Goal: Information Seeking & Learning: Learn about a topic

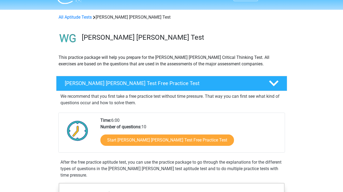
scroll to position [13, 0]
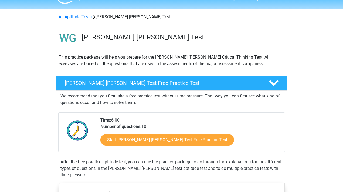
click at [177, 80] on div "Watson Glaser Test Free Practice Test" at bounding box center [171, 82] width 231 height 15
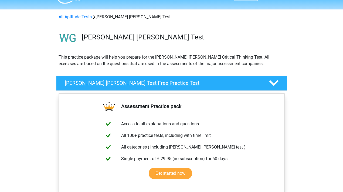
click at [177, 80] on h4 "Watson Glaser Test Free Practice Test" at bounding box center [162, 83] width 195 height 6
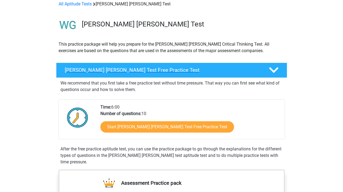
scroll to position [29, 0]
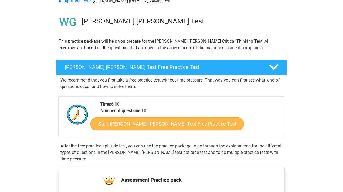
click at [165, 123] on link "Start Watson Glaser Test Free Practice Test" at bounding box center [166, 123] width 153 height 13
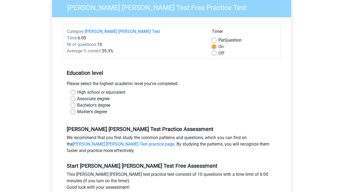
scroll to position [85, 0]
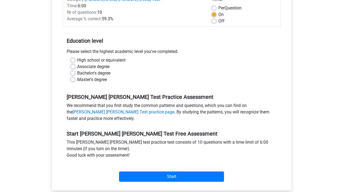
click at [77, 63] on label "Associate degree" at bounding box center [93, 66] width 32 height 6
click at [72, 63] on input "Associate degree" at bounding box center [73, 65] width 4 height 5
radio input "true"
click at [77, 70] on label "Bachelor's degree" at bounding box center [93, 73] width 33 height 6
click at [73, 70] on input "Bachelor's degree" at bounding box center [73, 72] width 4 height 5
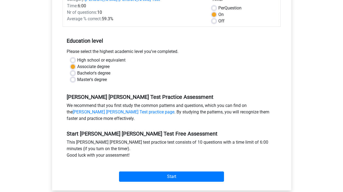
radio input "true"
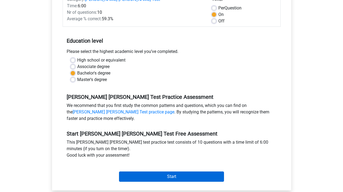
click at [165, 171] on input "Start" at bounding box center [171, 176] width 105 height 10
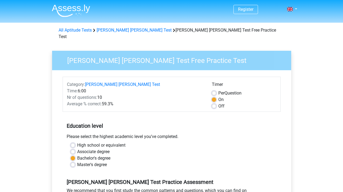
scroll to position [85, 0]
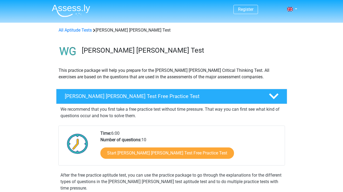
scroll to position [29, 0]
